Goal: Find contact information: Find contact information

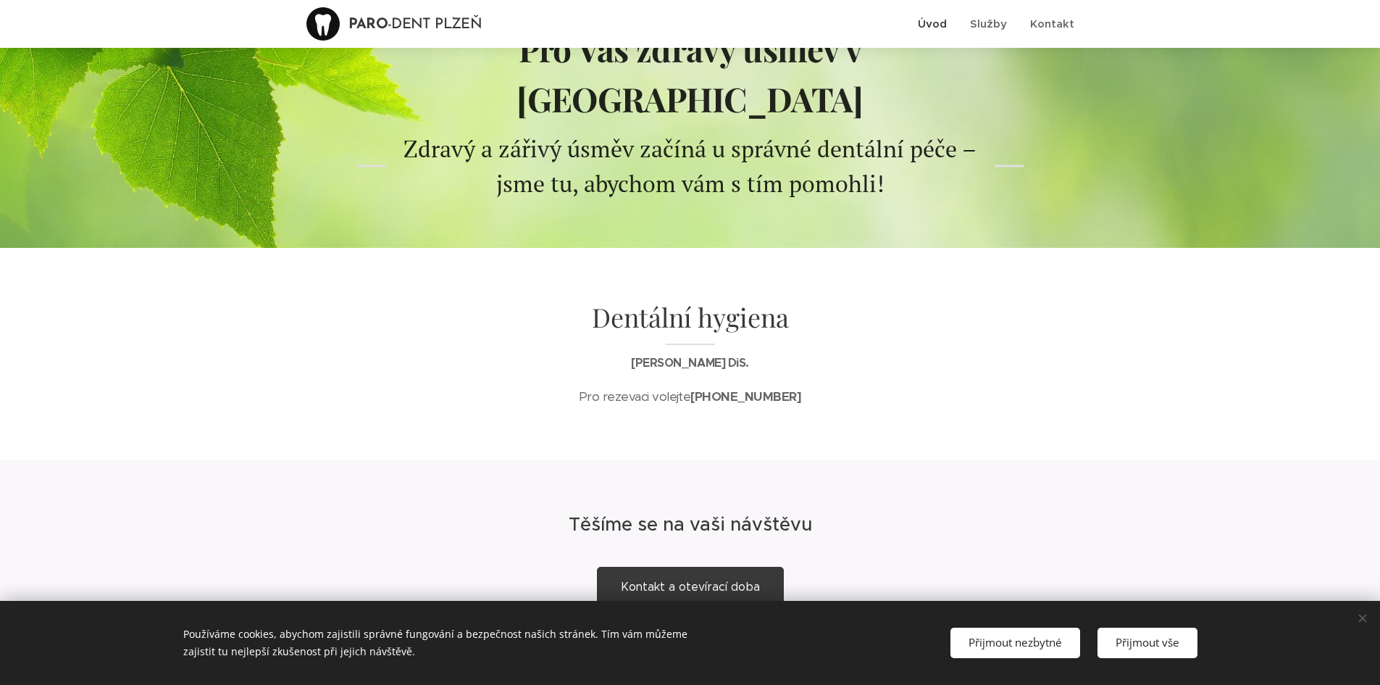
scroll to position [143, 0]
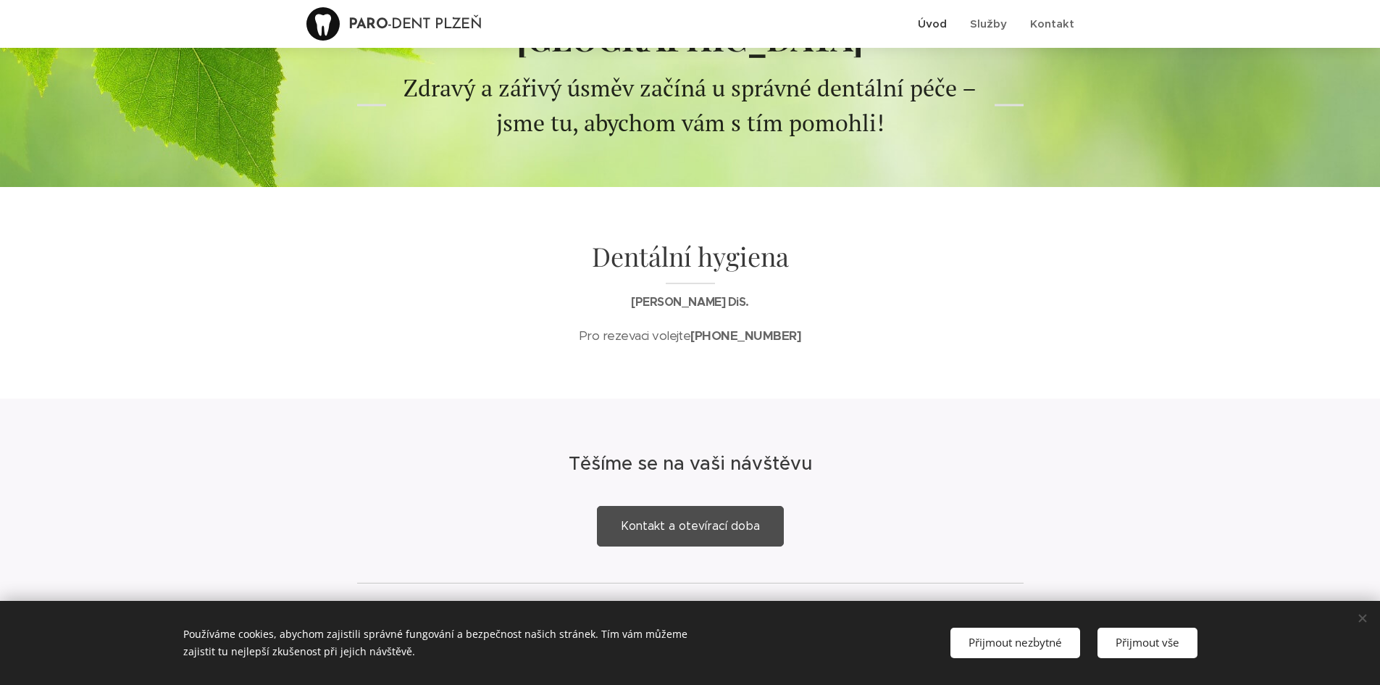
click at [685, 519] on span "Kontakt a otevírací doba" at bounding box center [690, 526] width 139 height 14
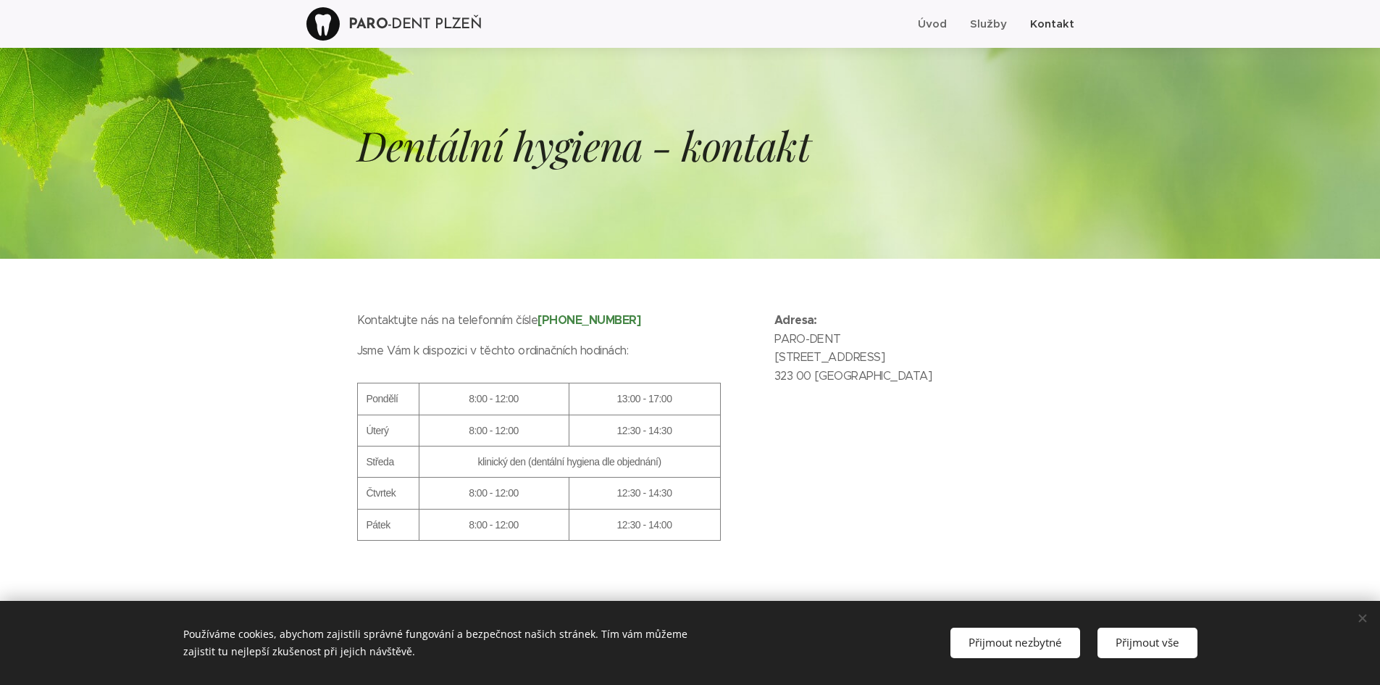
scroll to position [43, 0]
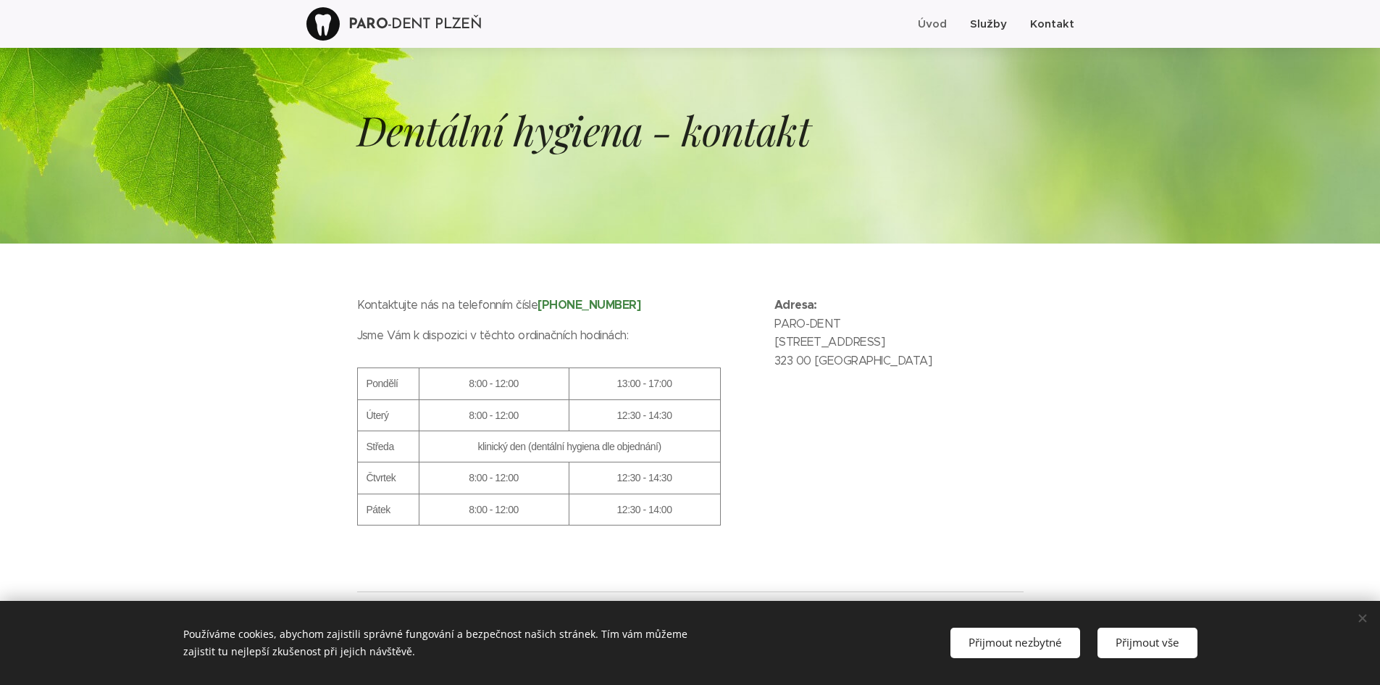
click at [995, 27] on span "Služby" at bounding box center [988, 24] width 37 height 14
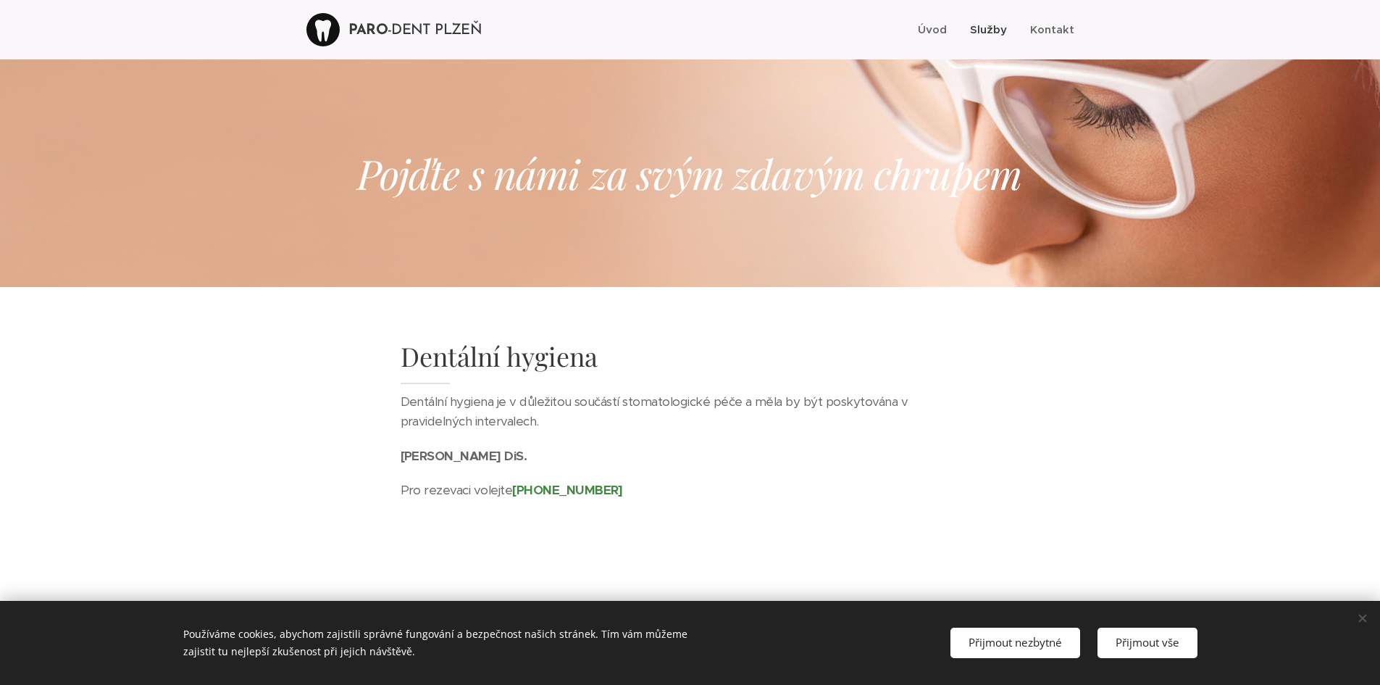
click at [982, 27] on span "Služby" at bounding box center [988, 29] width 37 height 14
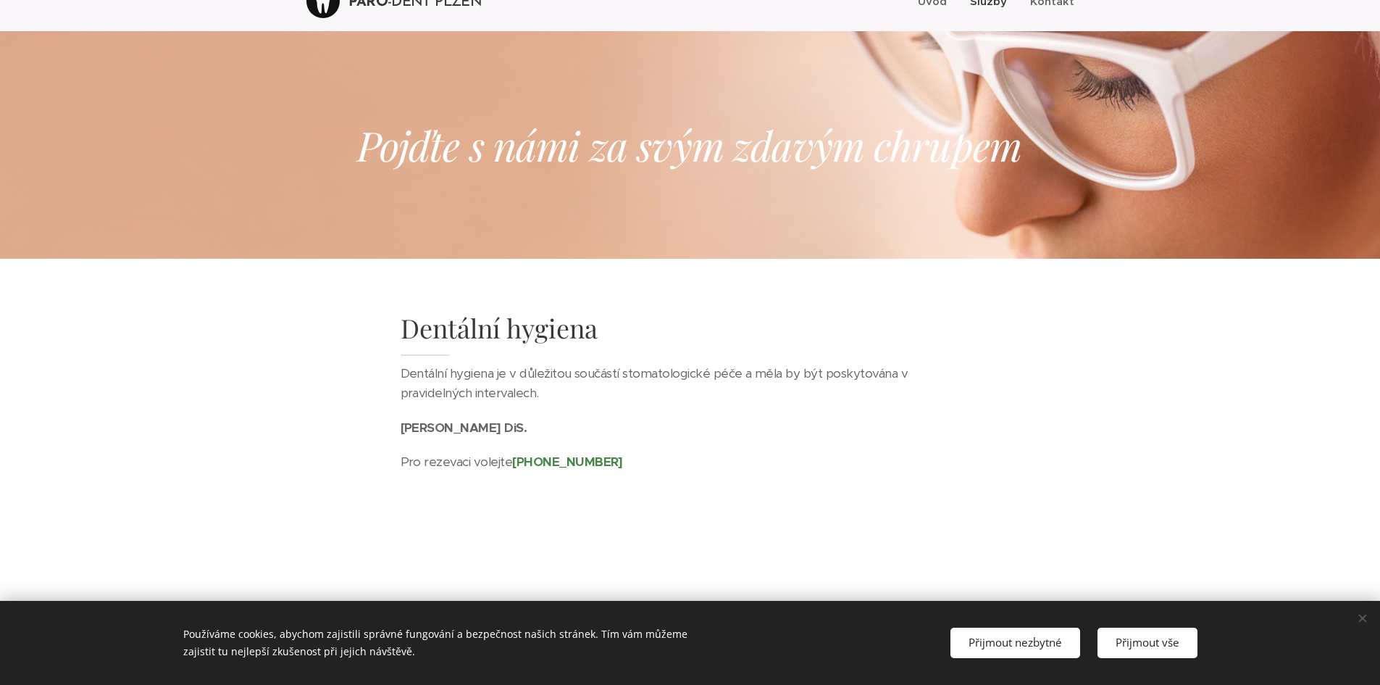
scroll to position [43, 0]
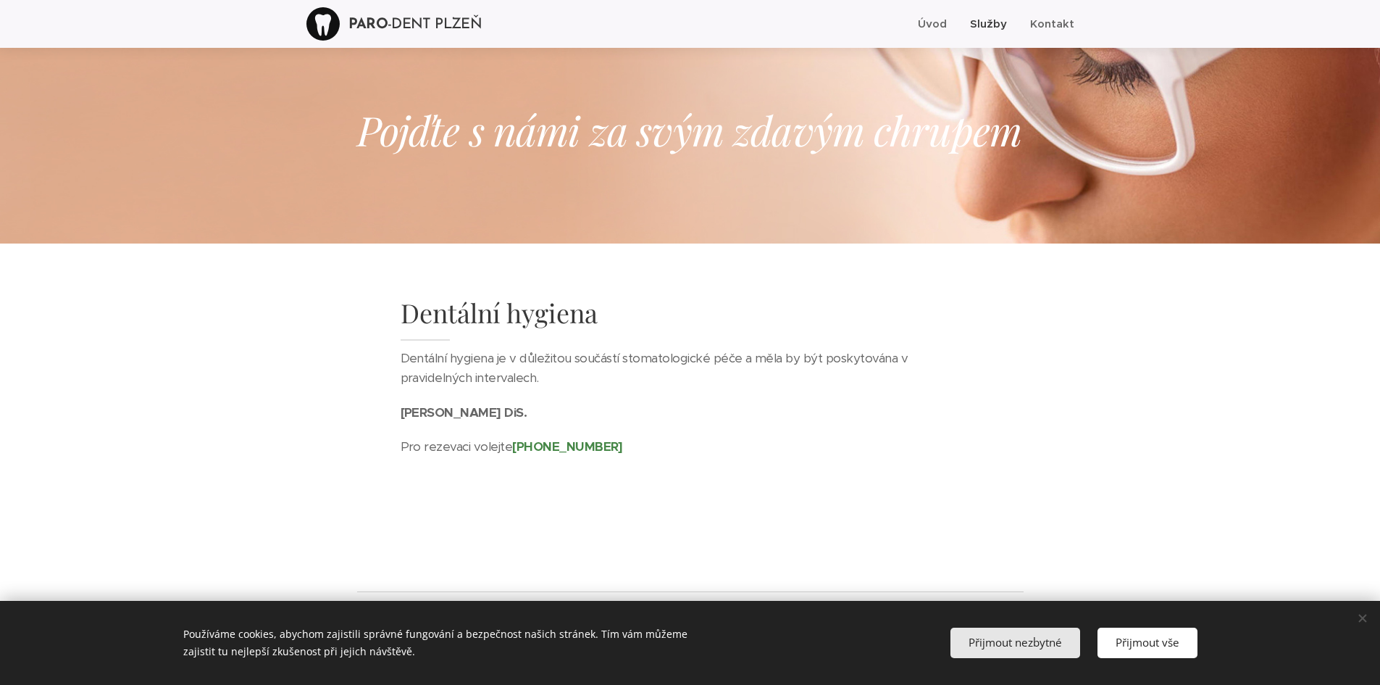
click at [1062, 636] on button "Přijmout nezbytné" at bounding box center [1015, 642] width 130 height 30
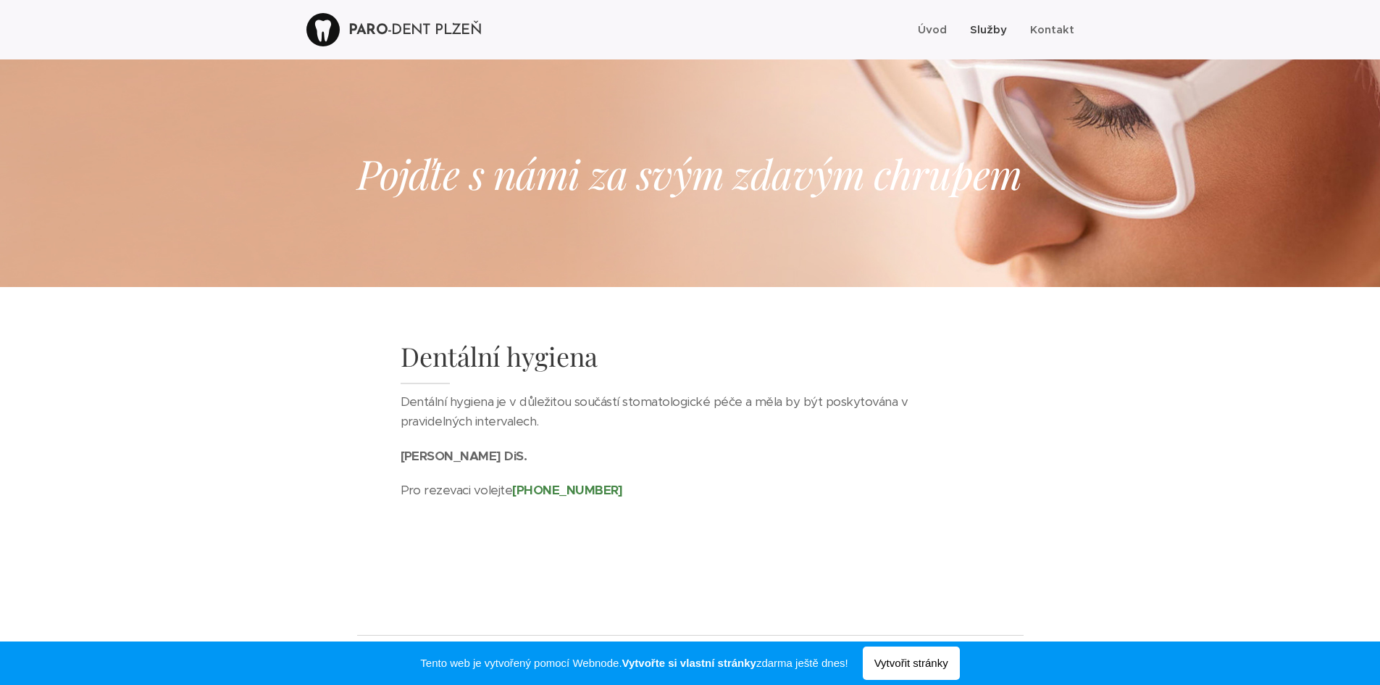
click at [997, 25] on span "Služby" at bounding box center [988, 29] width 37 height 14
click at [945, 31] on span "Úvod" at bounding box center [932, 29] width 29 height 14
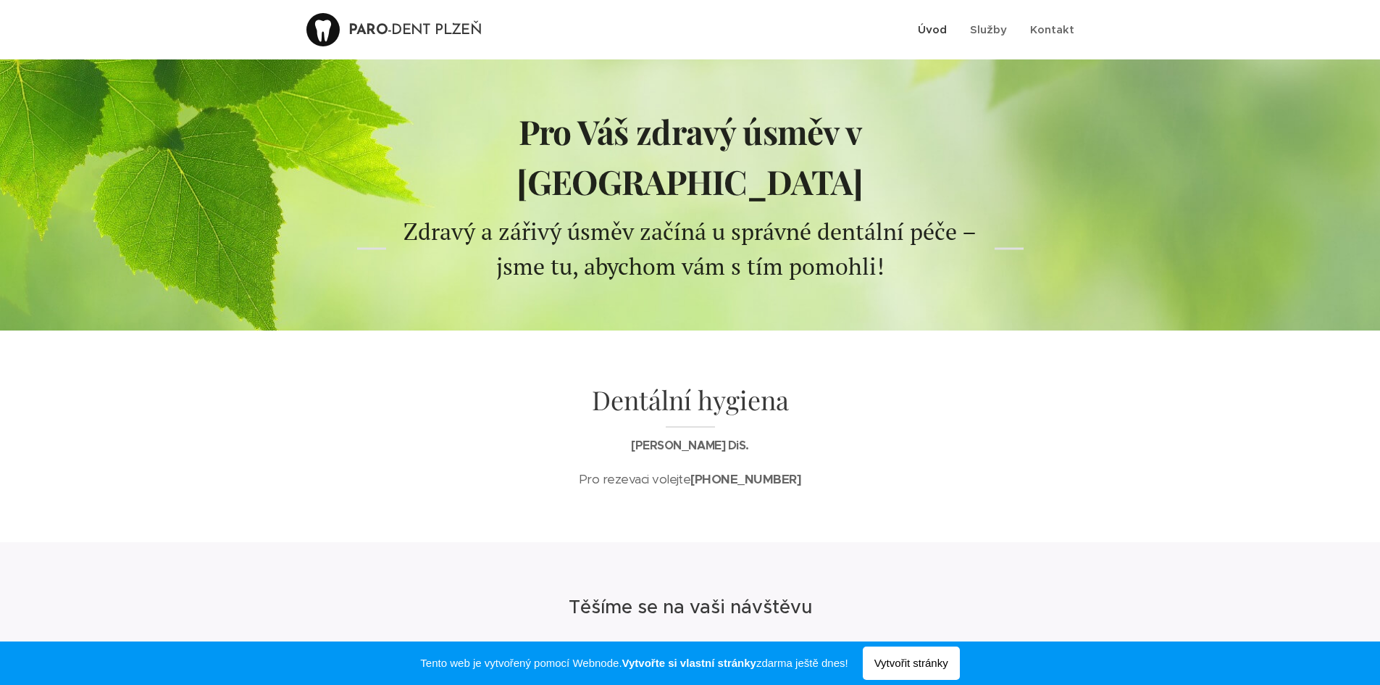
click at [932, 18] on link "Úvod" at bounding box center [936, 30] width 44 height 36
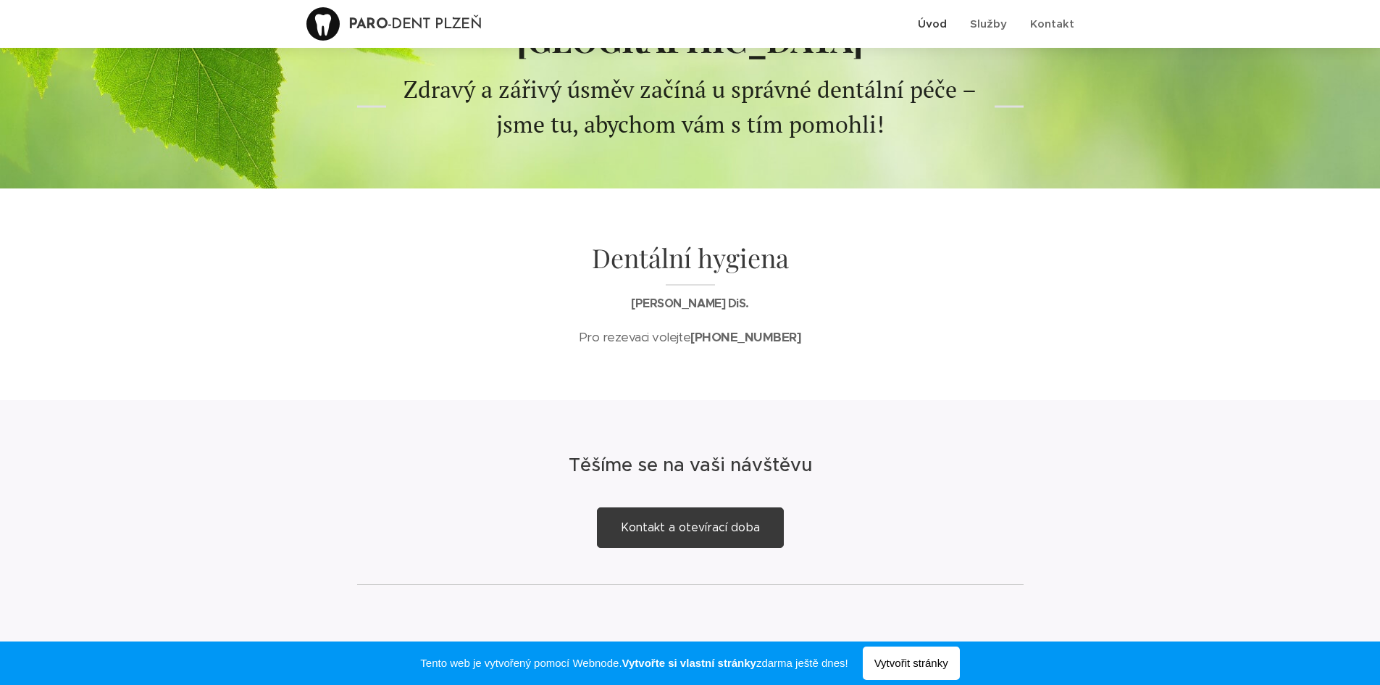
scroll to position [143, 0]
click at [725, 519] on span "Kontakt a otevírací doba" at bounding box center [690, 526] width 139 height 14
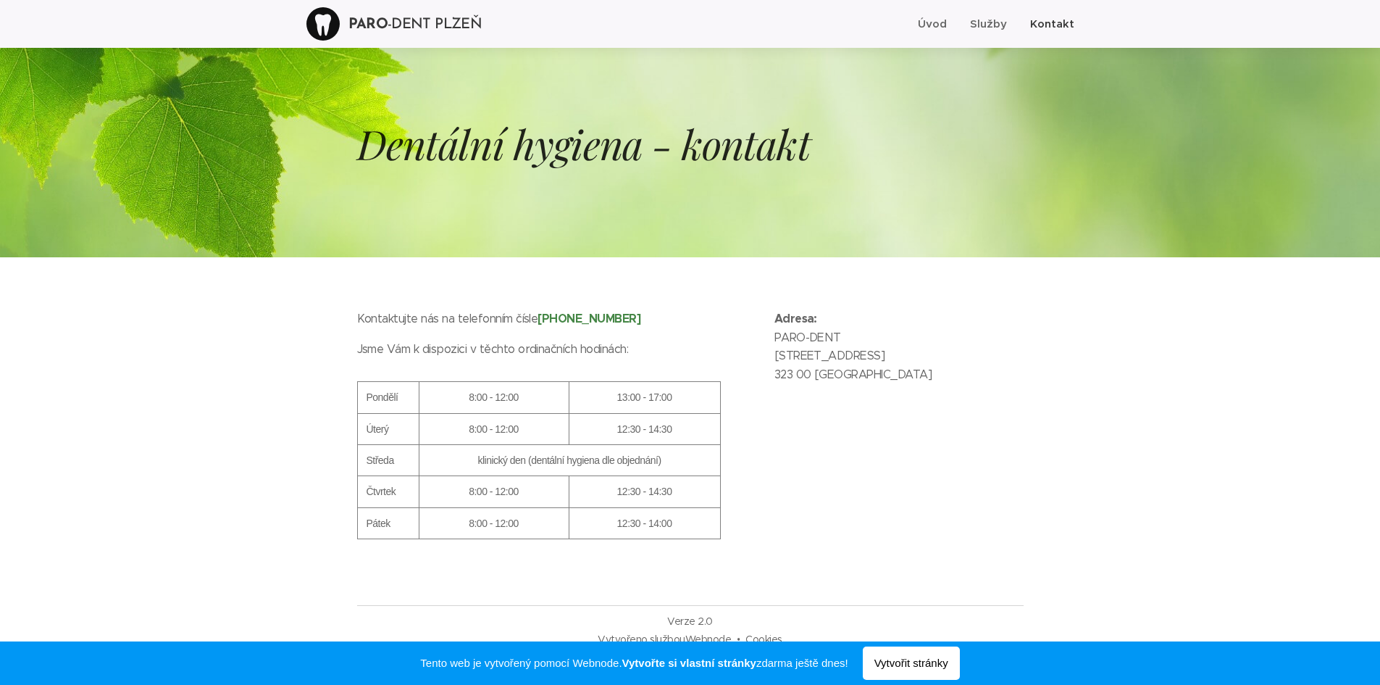
scroll to position [43, 0]
